Goal: Transaction & Acquisition: Purchase product/service

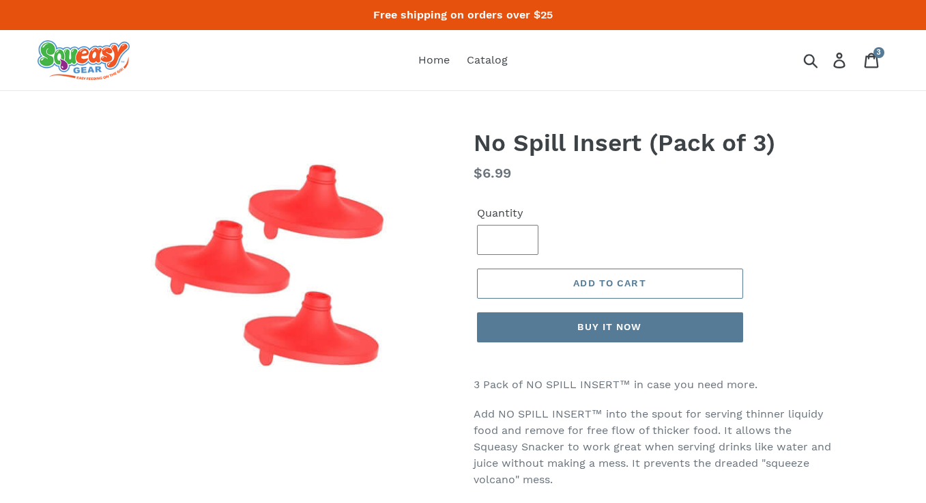
click at [523, 236] on input "*" at bounding box center [507, 240] width 61 height 30
type input "*"
click at [523, 236] on input "*" at bounding box center [507, 240] width 61 height 30
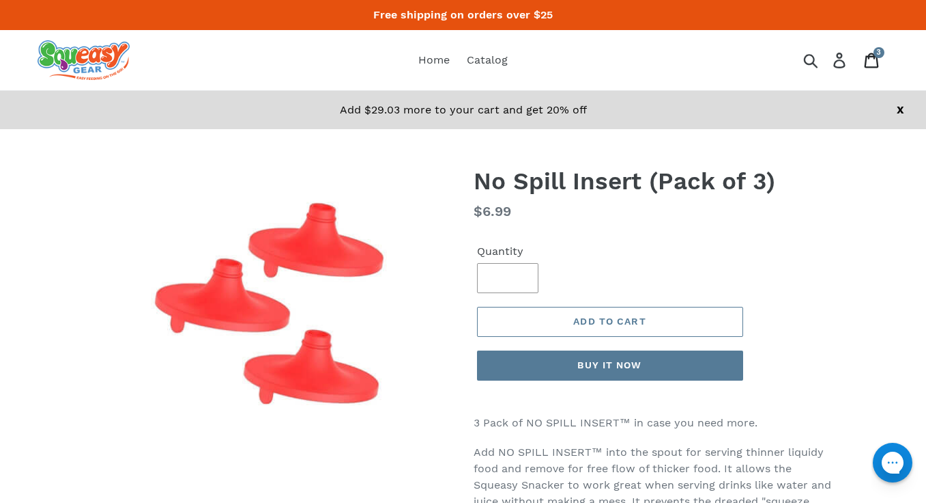
click at [878, 60] on icon at bounding box center [871, 61] width 15 height 16
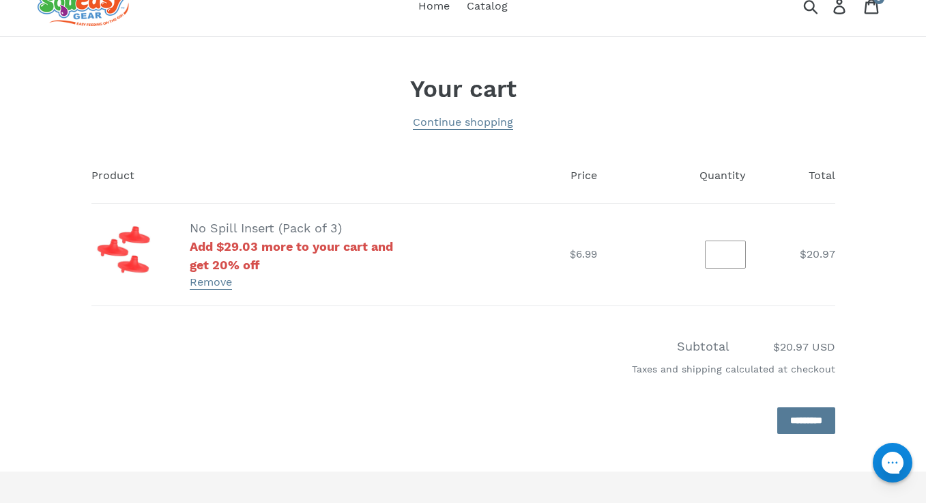
scroll to position [55, 0]
type input "*"
click at [738, 249] on input "*" at bounding box center [725, 253] width 41 height 28
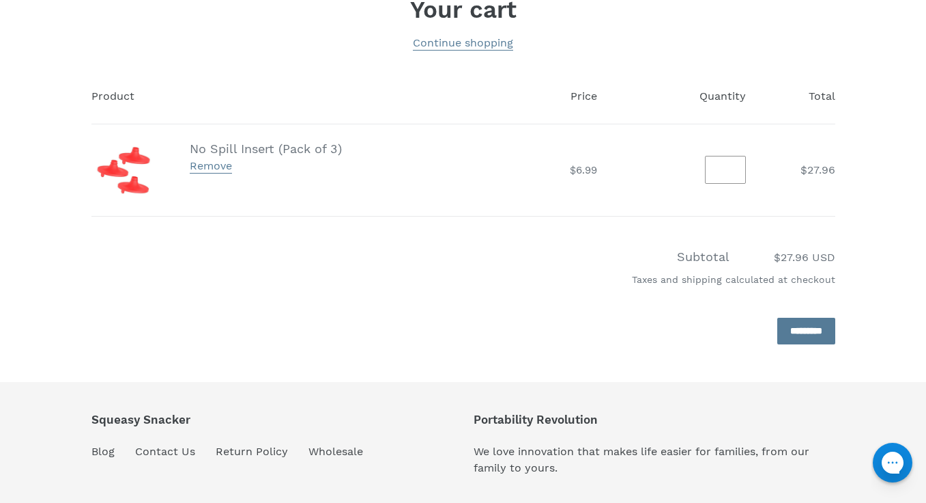
scroll to position [138, 0]
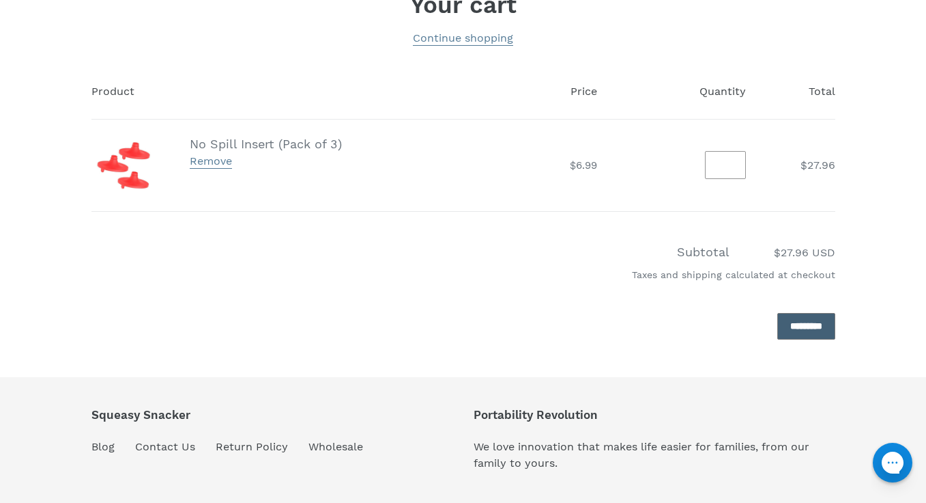
click at [785, 326] on input "*********" at bounding box center [807, 326] width 58 height 27
